Goal: Communication & Community: Answer question/provide support

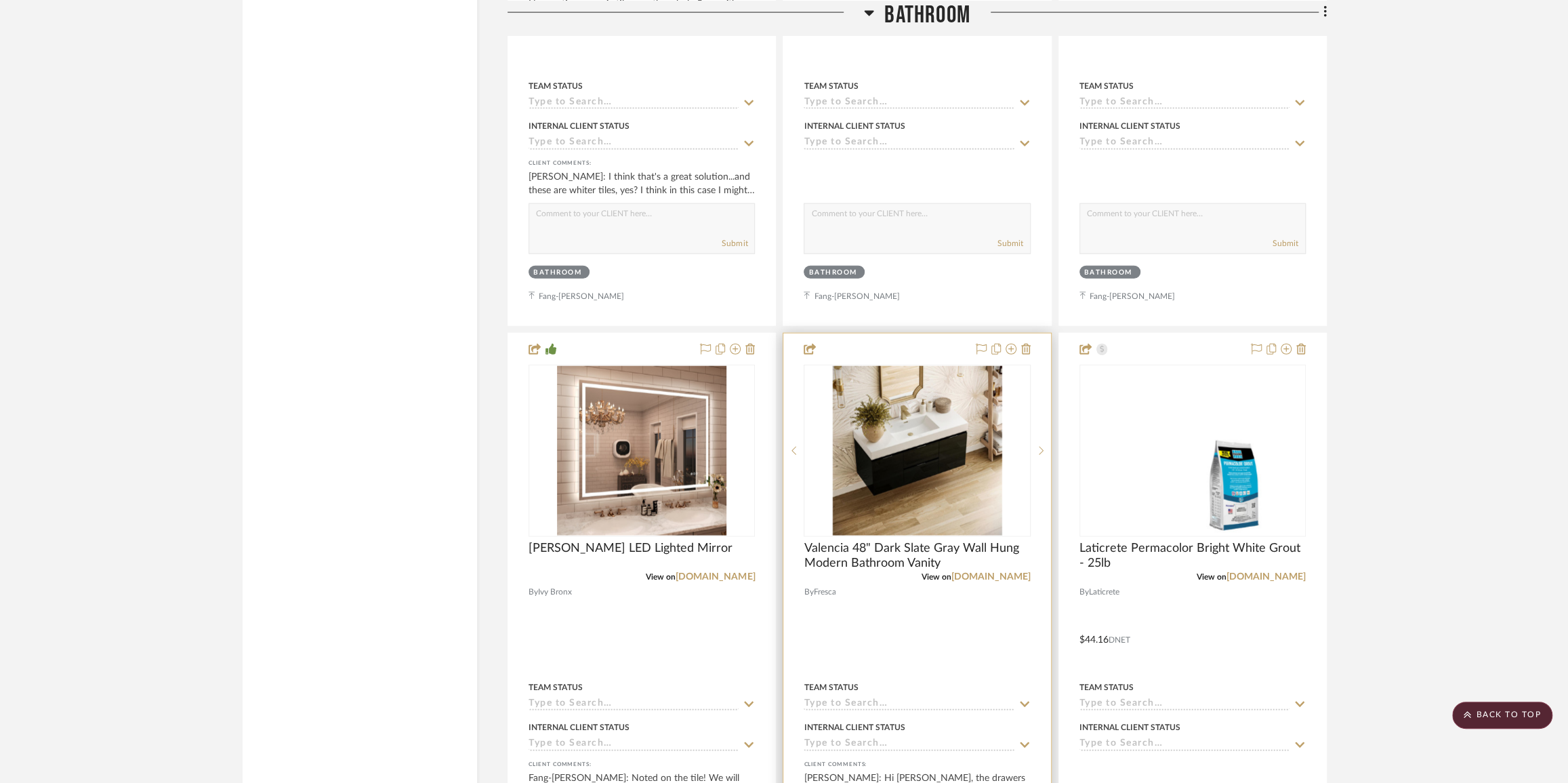
scroll to position [2771, 0]
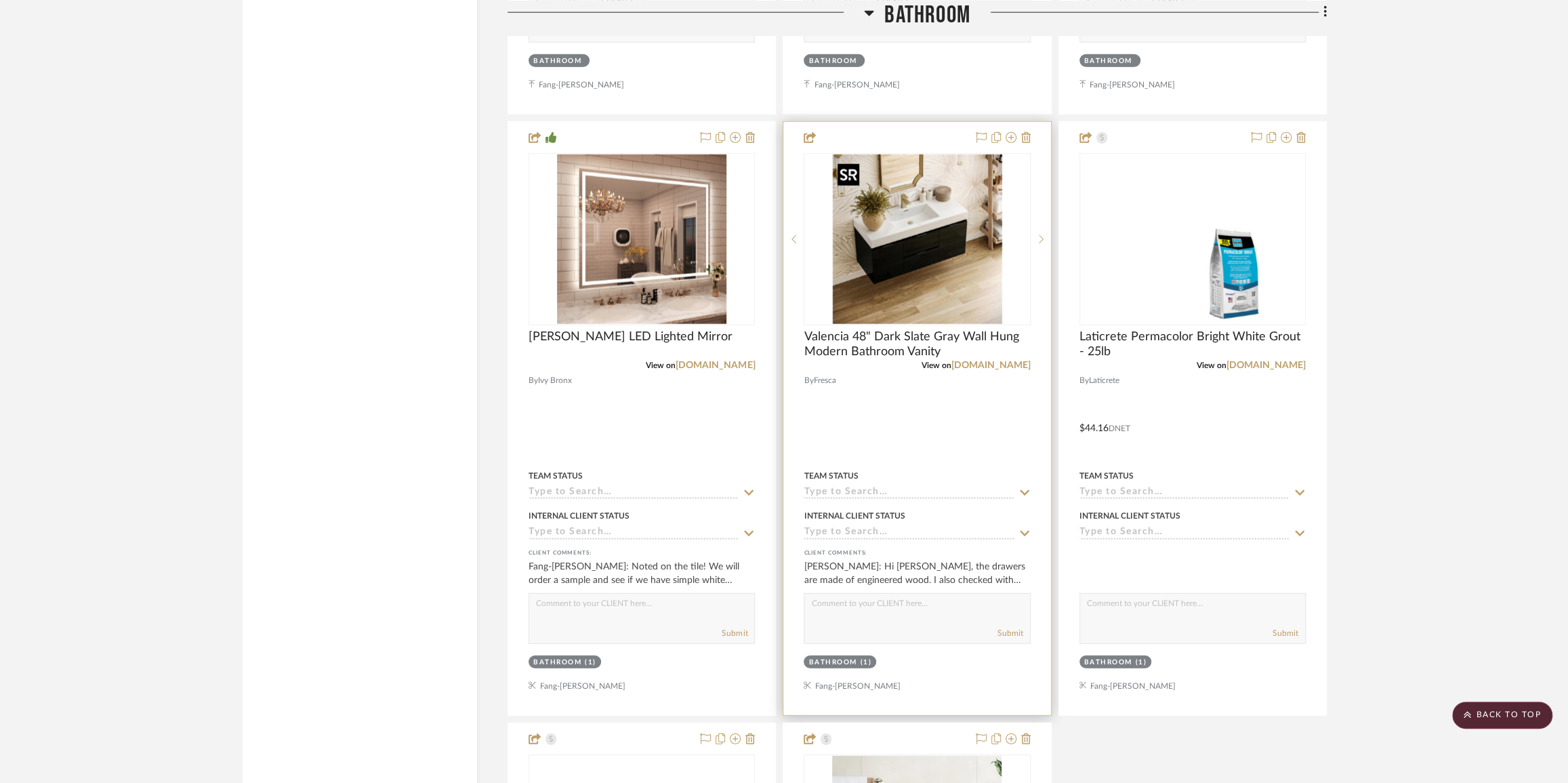
click at [914, 257] on img "0" at bounding box center [917, 239] width 170 height 170
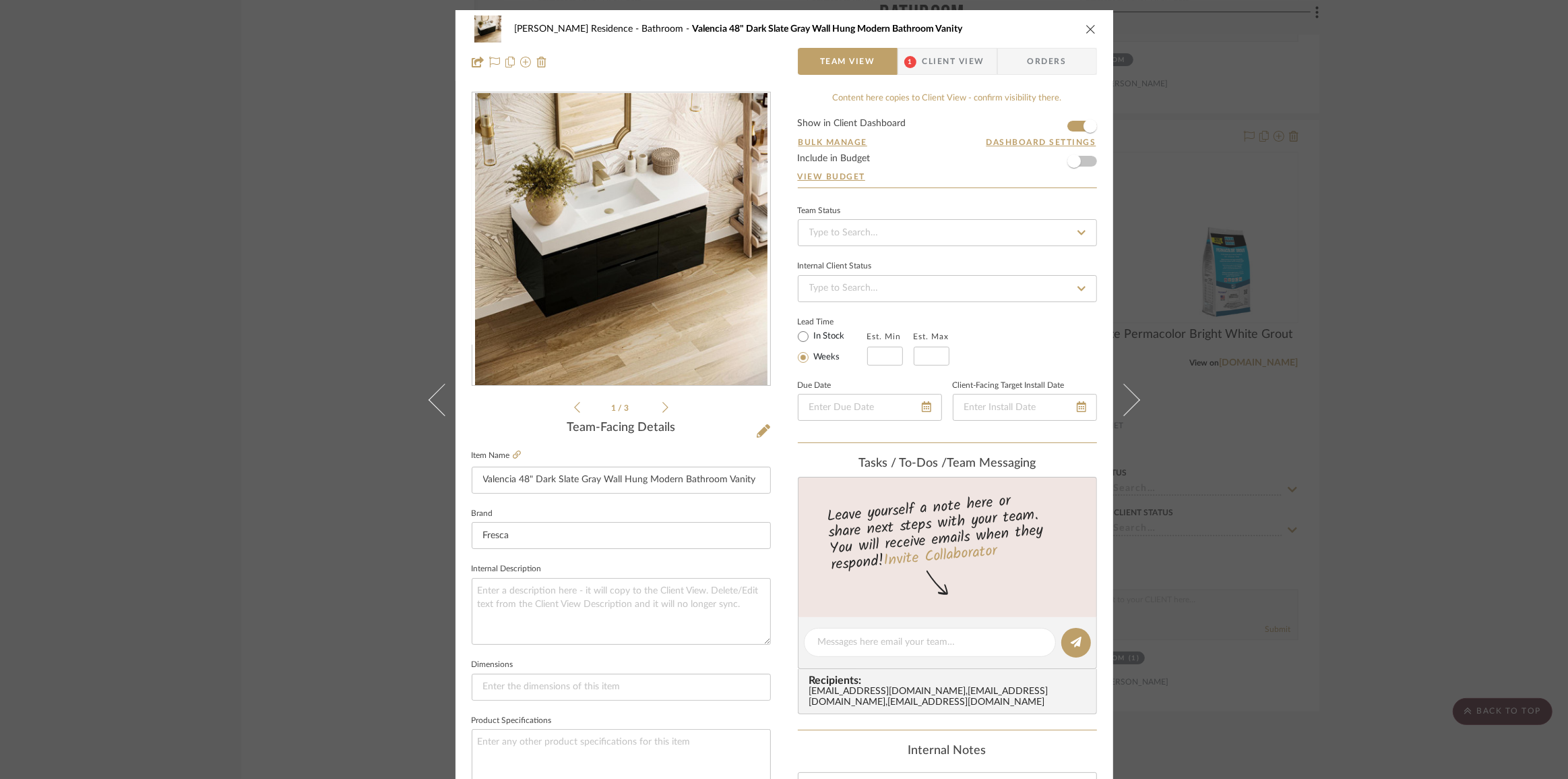
click at [951, 58] on span "Client View" at bounding box center [954, 61] width 62 height 27
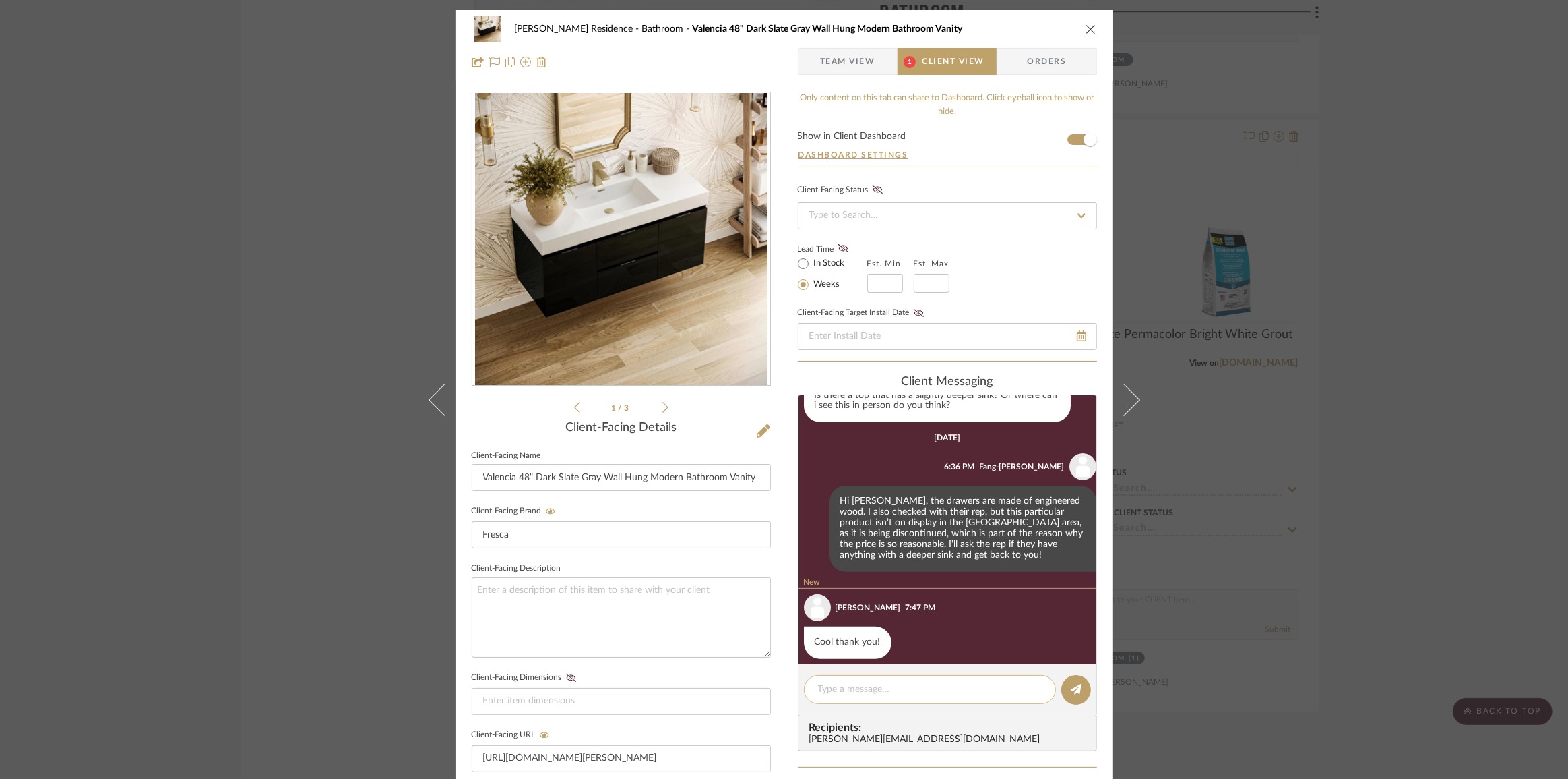
scroll to position [608, 0]
click at [885, 691] on textarea at bounding box center [930, 689] width 224 height 14
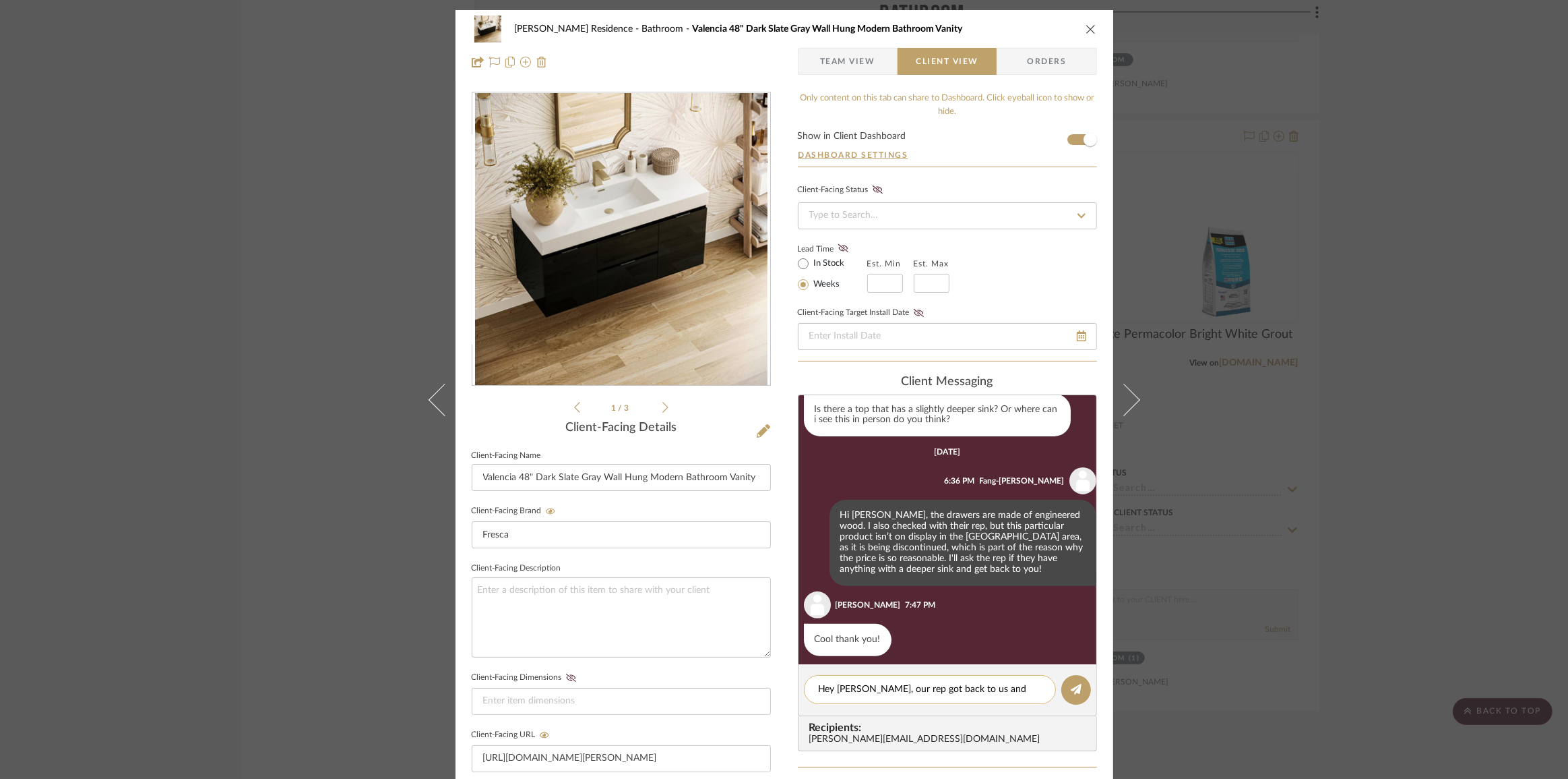
scroll to position [0, 0]
type textarea "Hey [PERSON_NAME], our rep got back to us and said this is the only sink top th…"
click at [1072, 691] on icon at bounding box center [1076, 689] width 10 height 10
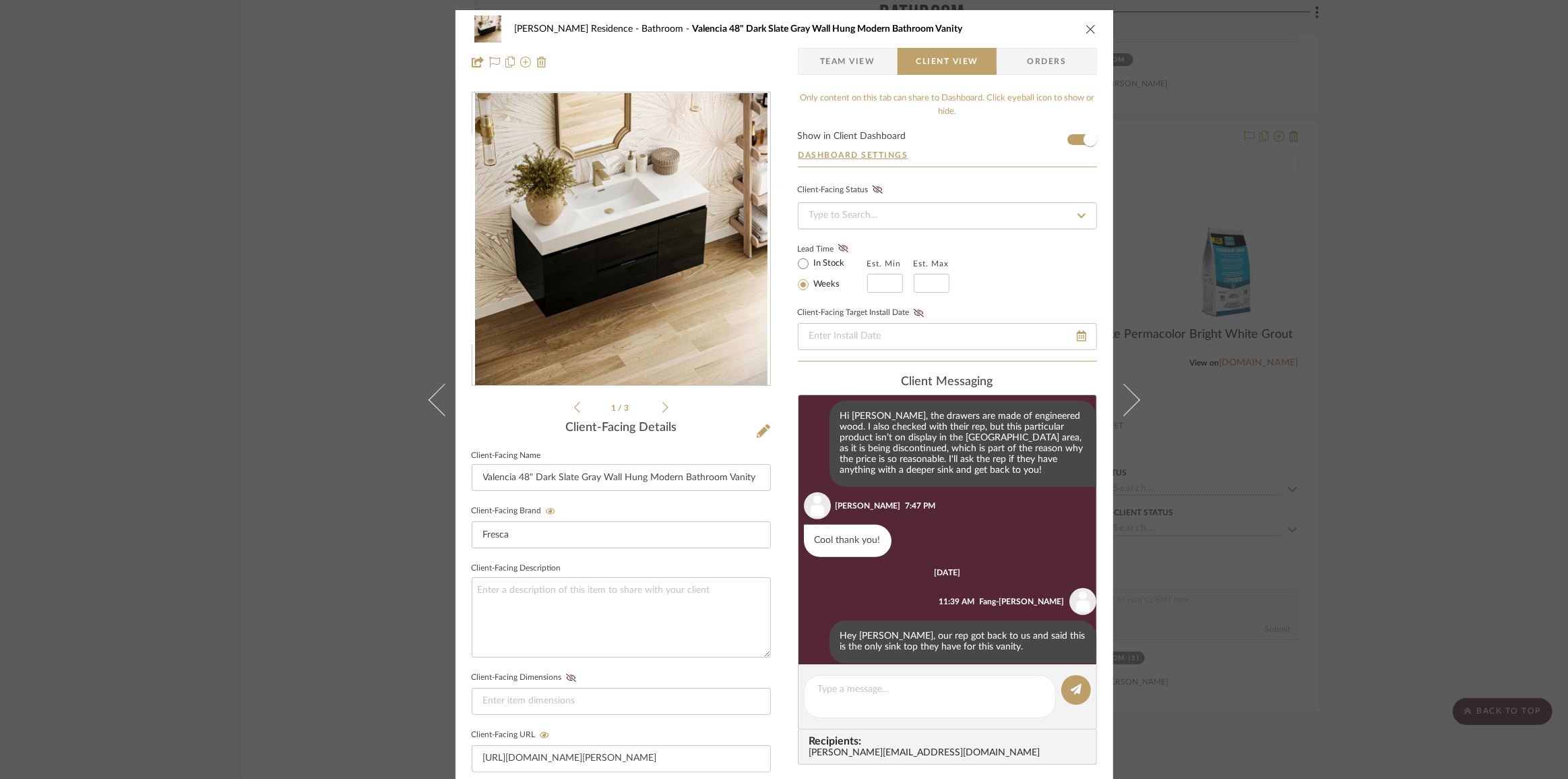
scroll to position [699, 0]
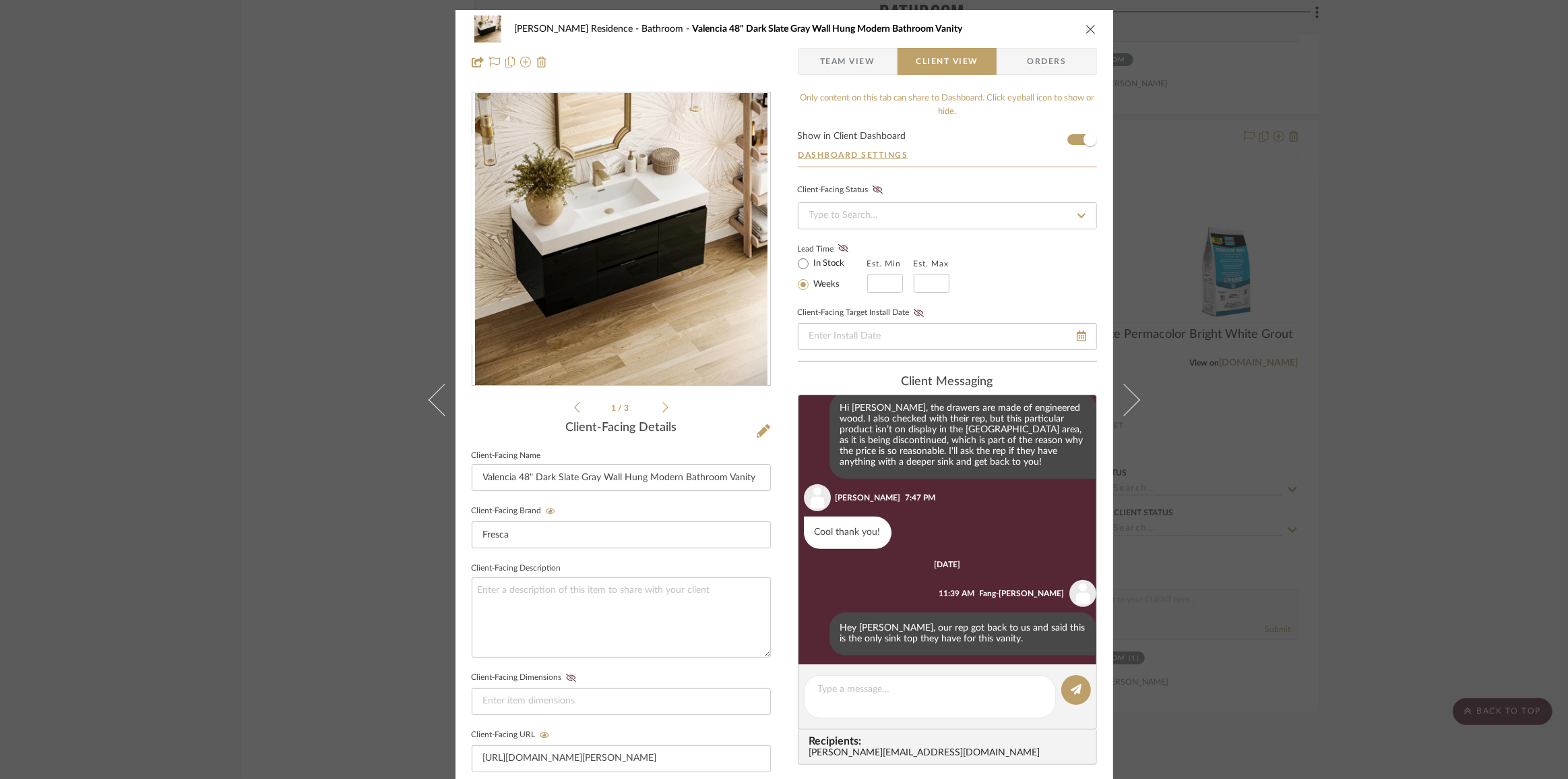
click at [304, 519] on div "[PERSON_NAME] Residence Bathroom [GEOGRAPHIC_DATA] 48" Dark Slate Gray Wall Hun…" at bounding box center [784, 389] width 1568 height 779
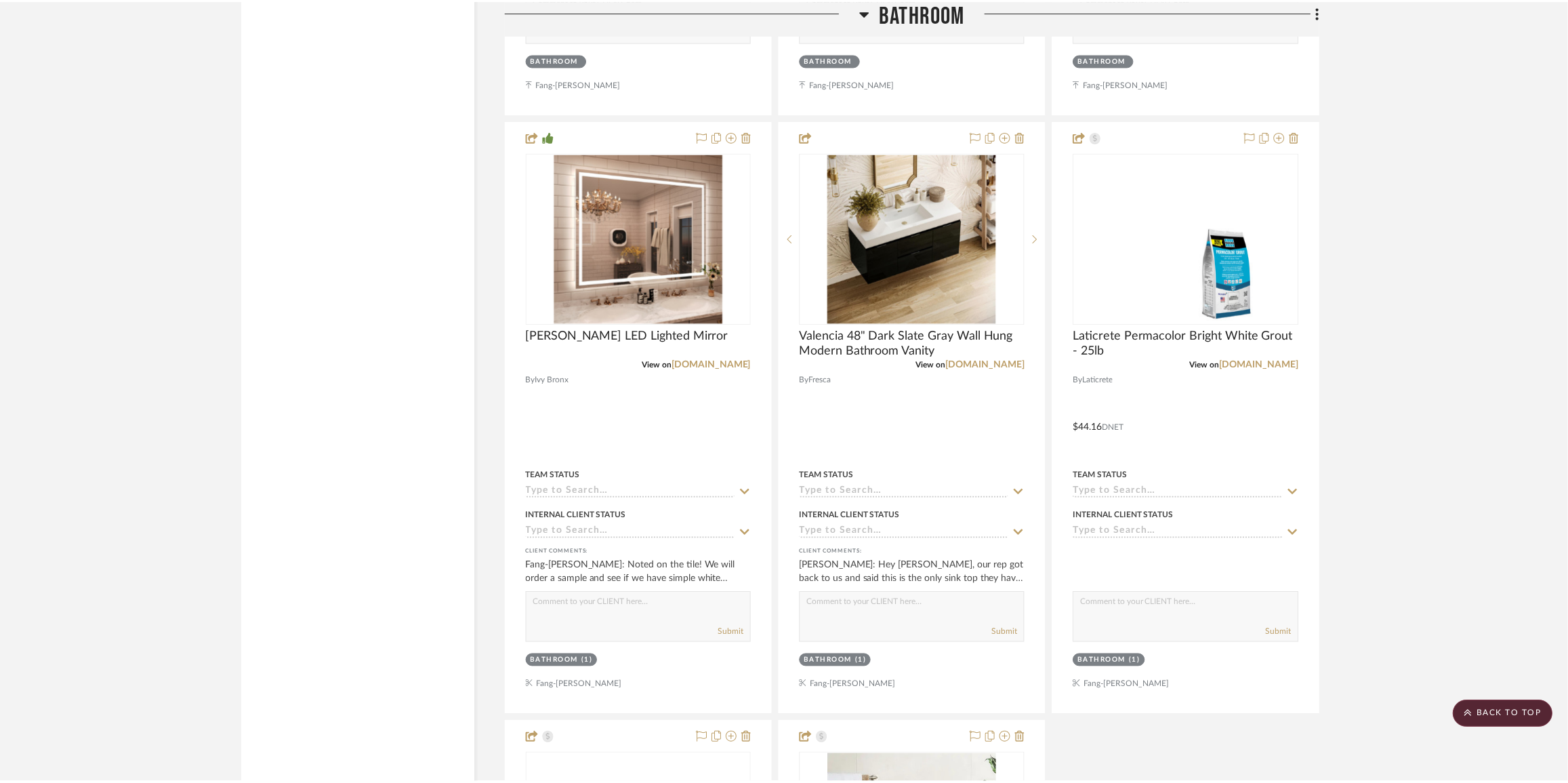
scroll to position [2771, 0]
